Goal: Find specific page/section

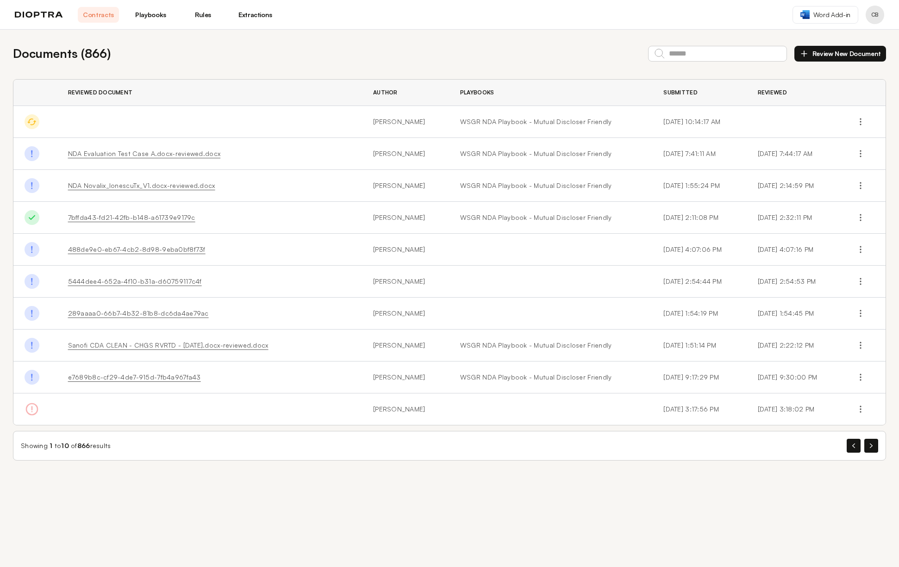
click at [25, 14] on img at bounding box center [39, 15] width 48 height 6
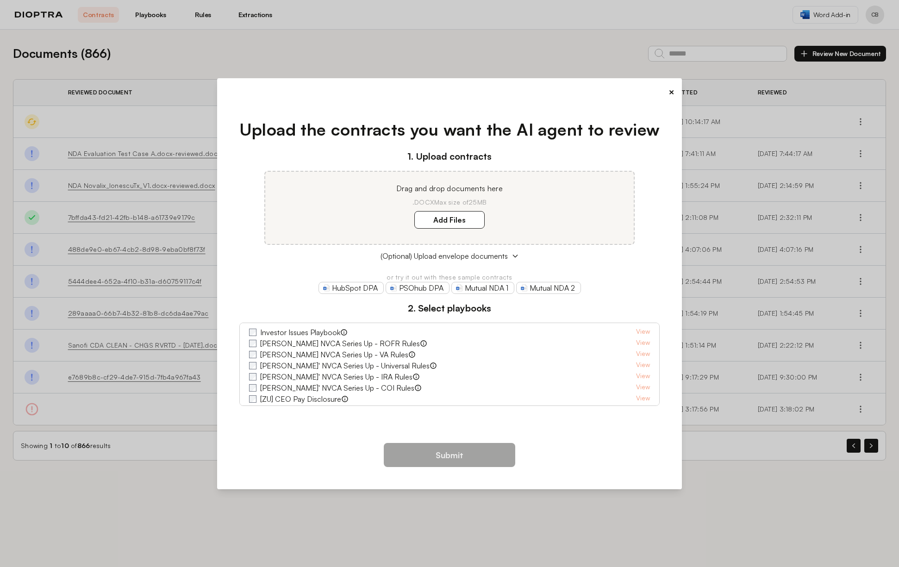
click at [669, 91] on button "×" at bounding box center [671, 92] width 6 height 13
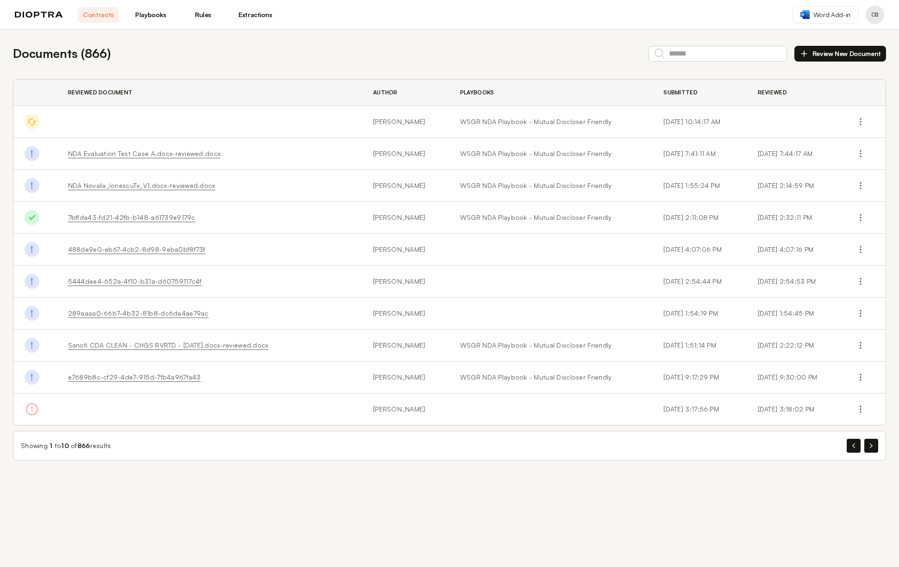
click at [199, 44] on div "Documents ( 866 ) Review New Document Reviewed Document Author Playbooks Submit…" at bounding box center [449, 253] width 899 height 446
click at [37, 16] on img at bounding box center [39, 15] width 48 height 6
